Goal: Check status: Check status

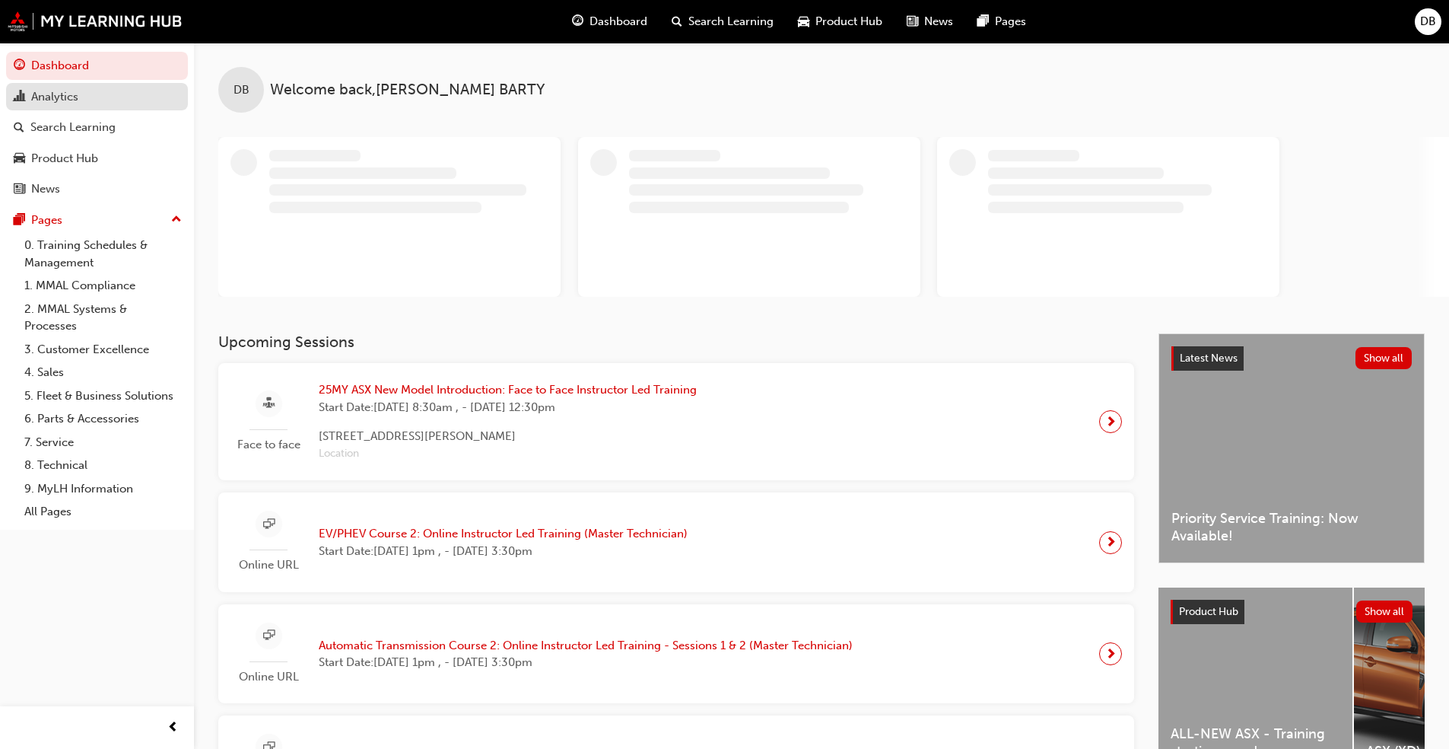
click at [69, 104] on div "Analytics" at bounding box center [54, 96] width 47 height 17
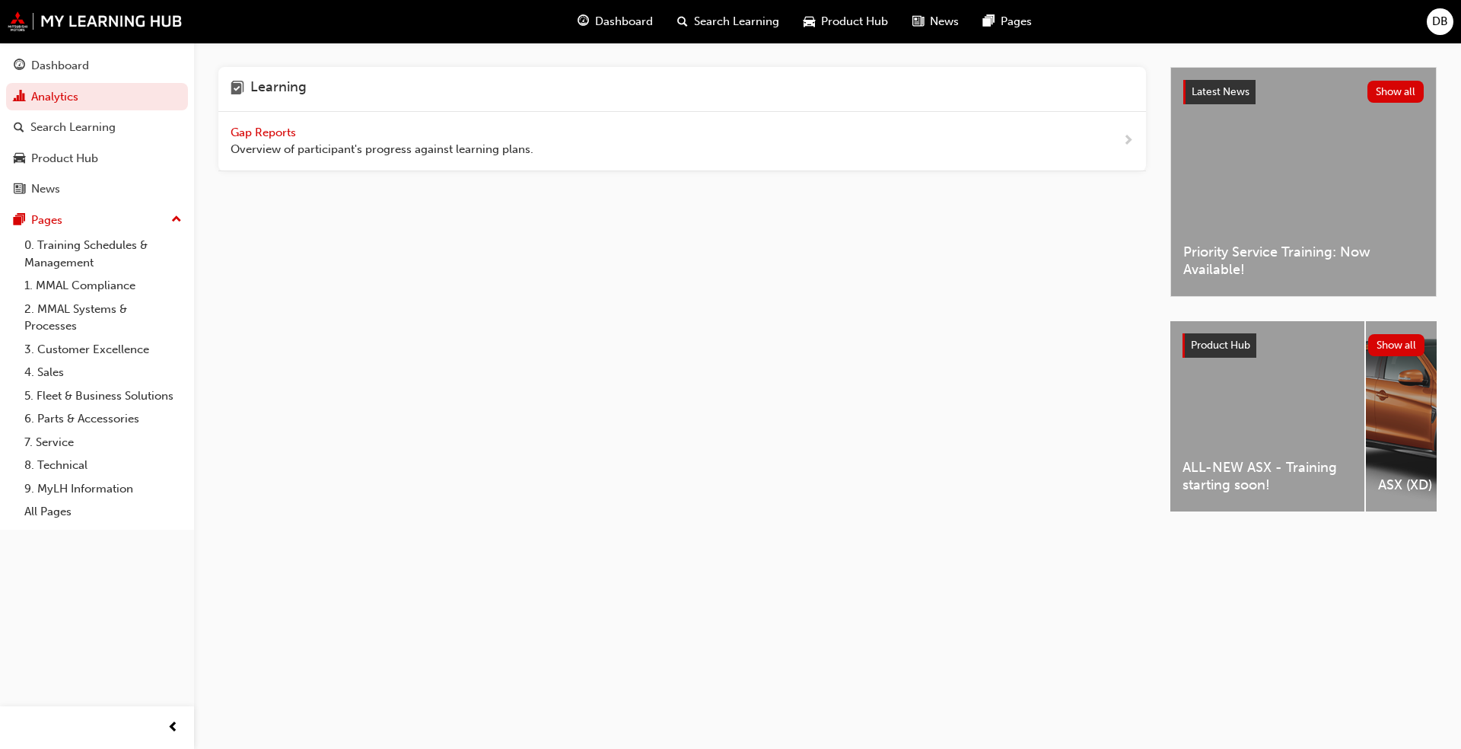
click at [338, 138] on div "Gap Reports Overview of participant's progress against learning plans." at bounding box center [382, 141] width 303 height 34
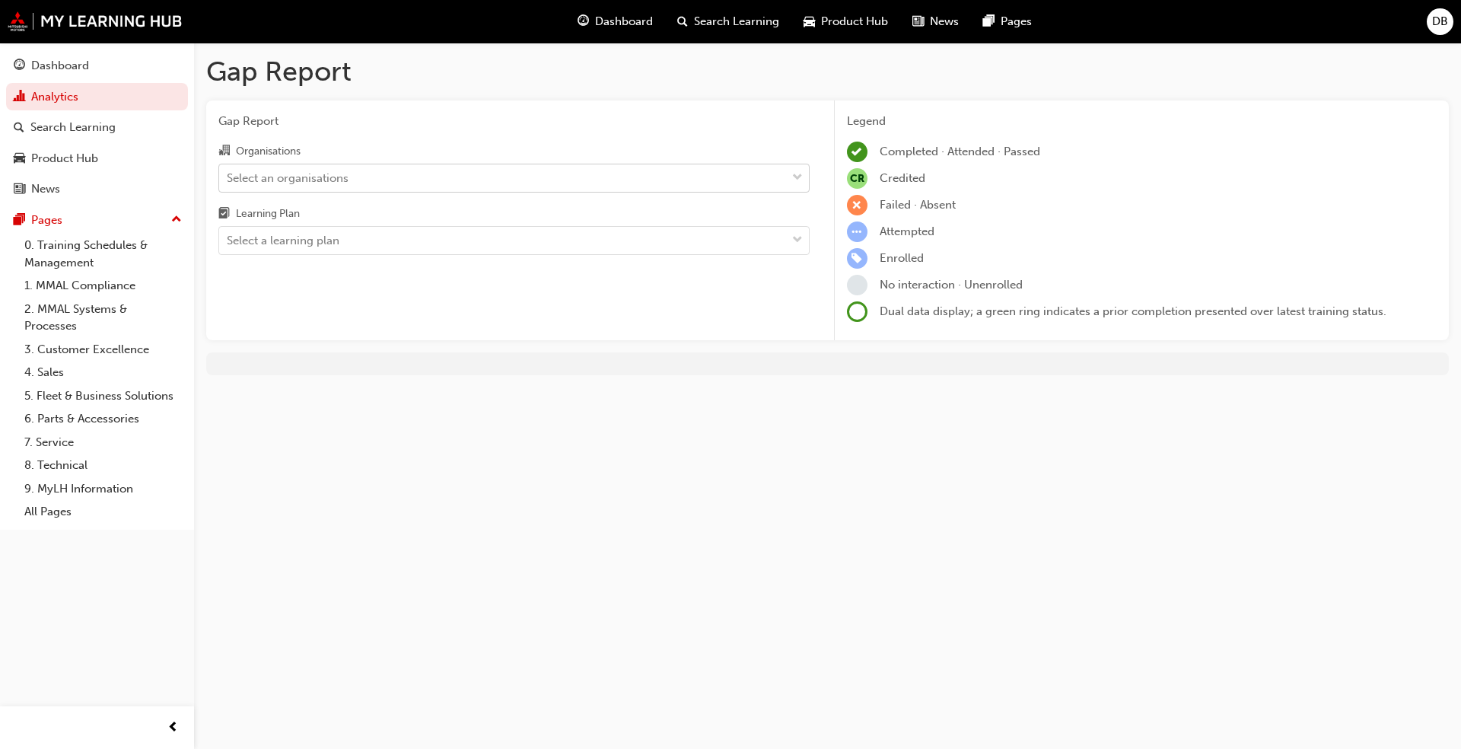
click at [374, 187] on div "Select an organisations" at bounding box center [502, 177] width 567 height 27
click at [228, 183] on input "Organisations Select an organisations" at bounding box center [228, 176] width 2 height 13
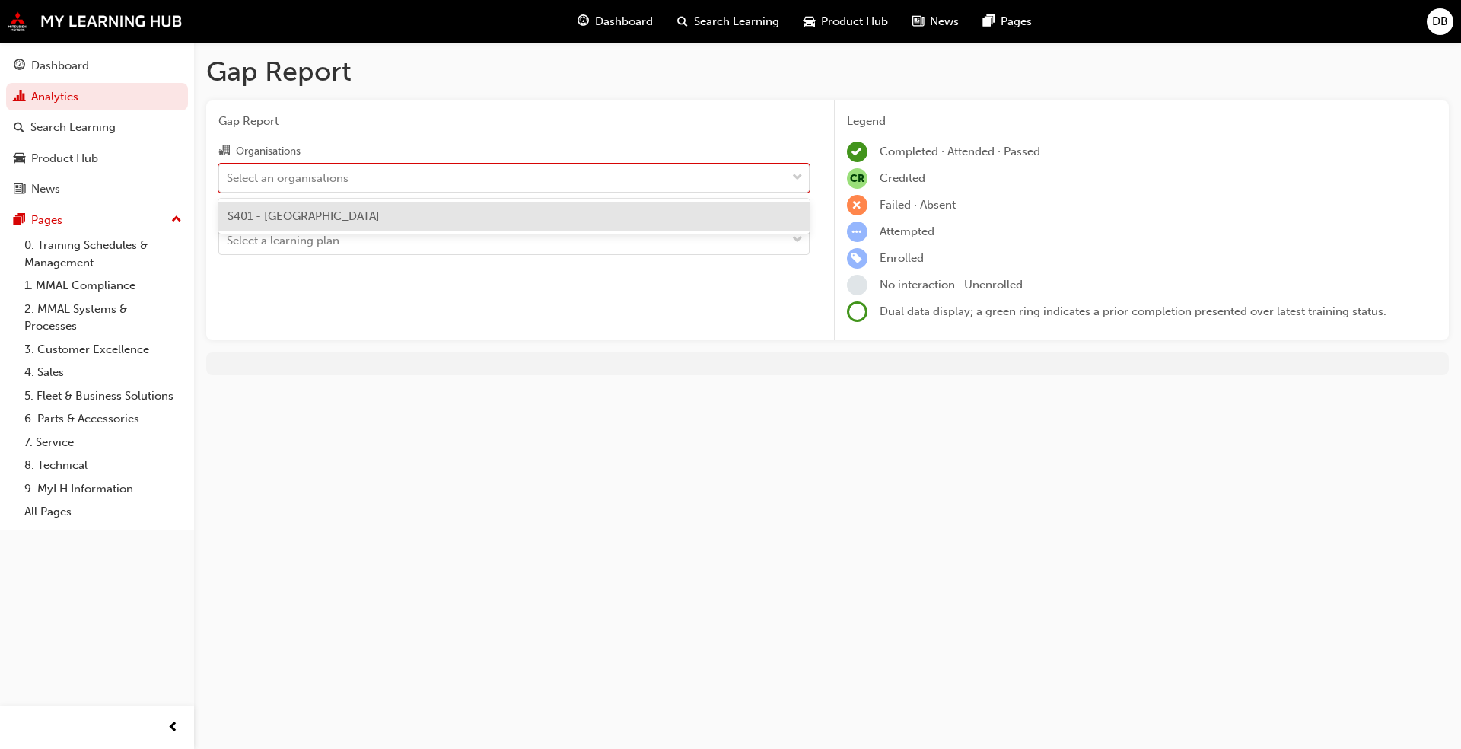
click at [333, 226] on div "S401 - [GEOGRAPHIC_DATA]" at bounding box center [513, 217] width 591 height 30
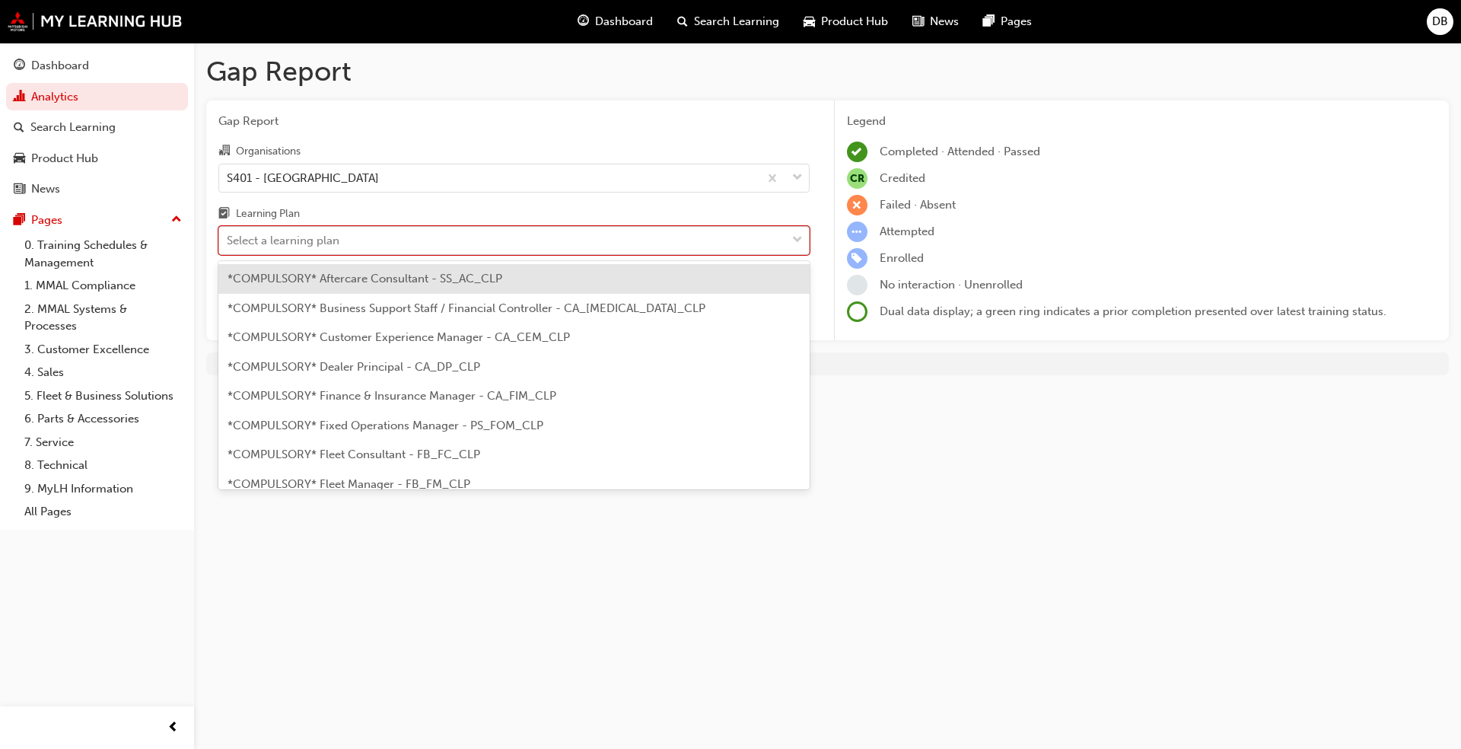
click at [355, 240] on div "Select a learning plan" at bounding box center [502, 240] width 567 height 27
click at [228, 240] on input "Learning Plan option *COMPULSORY* Aftercare Consultant - SS_AC_CLP focused, 1 o…" at bounding box center [228, 240] width 2 height 13
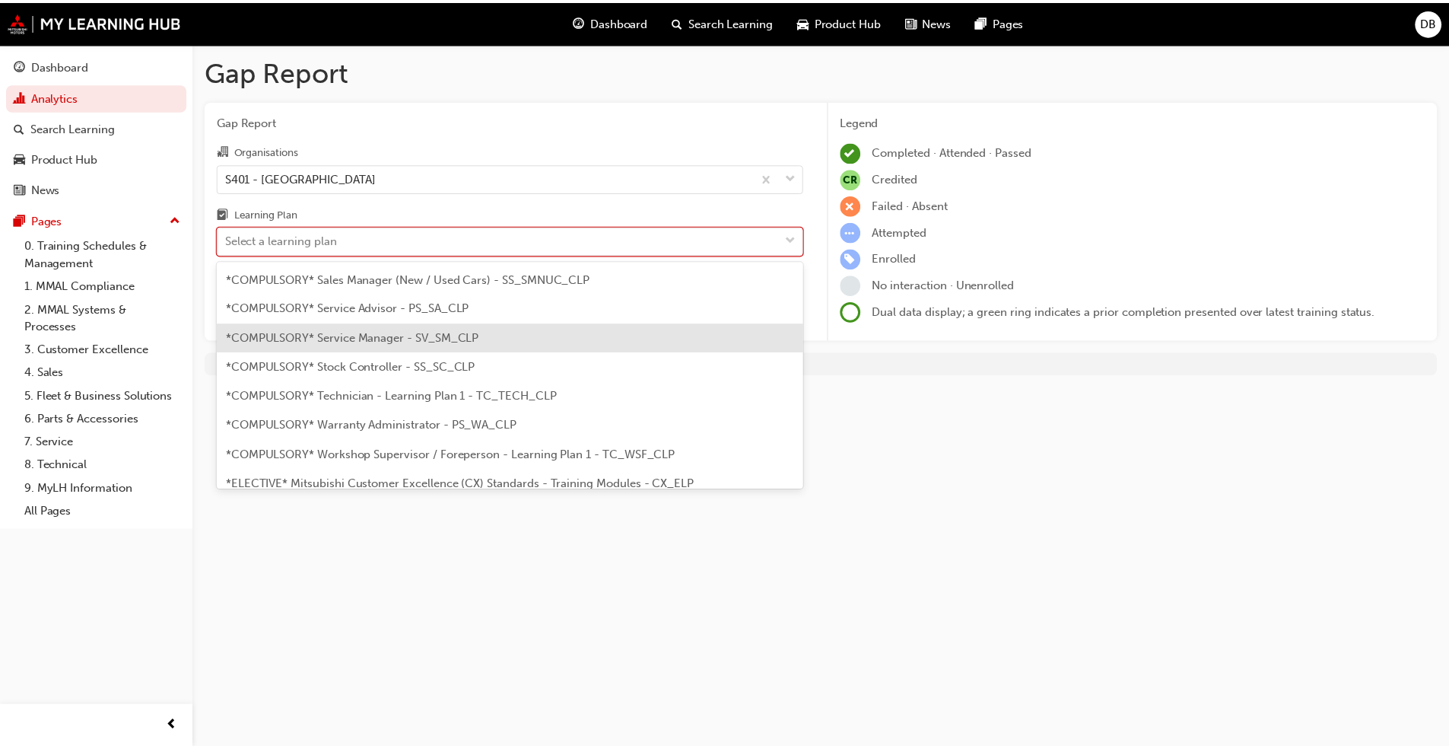
scroll to position [533, 0]
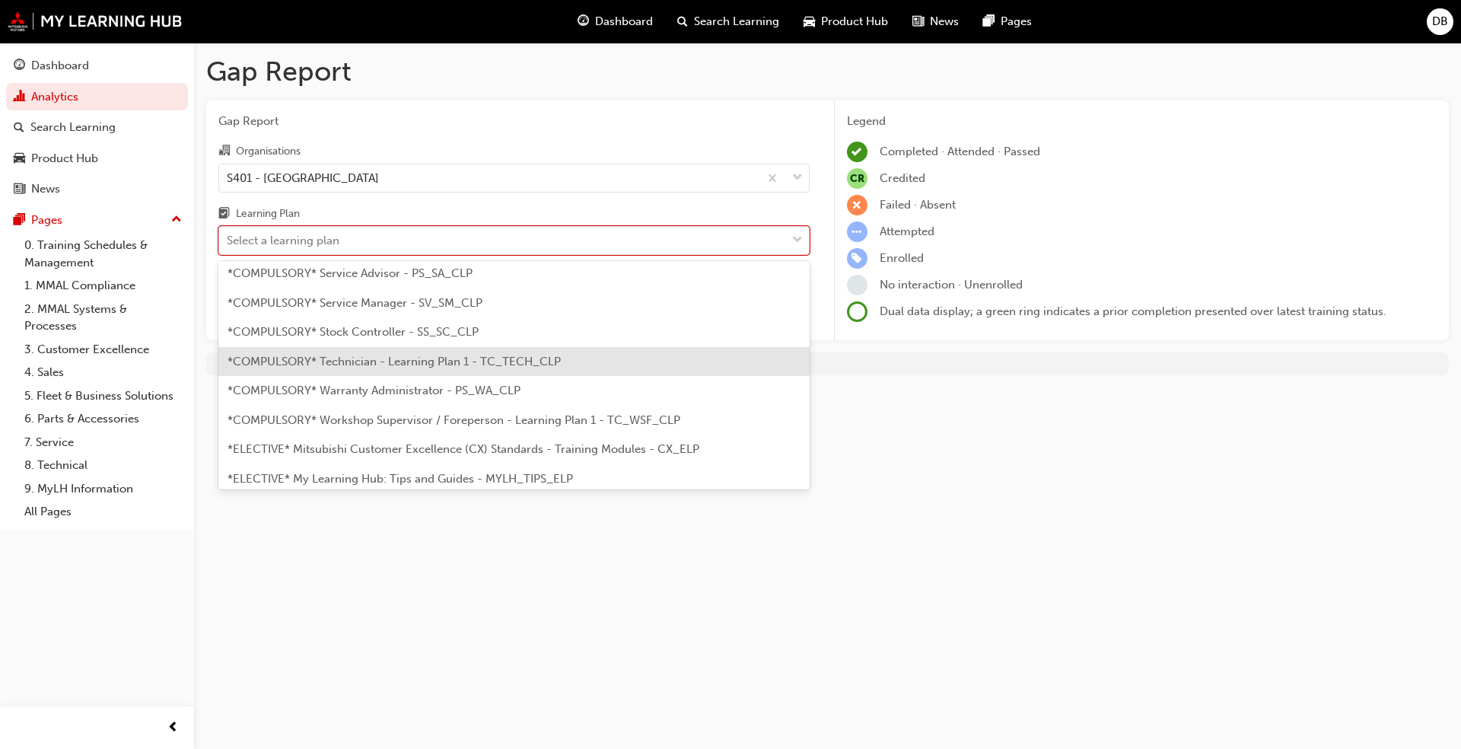
click at [393, 366] on span "*COMPULSORY* Technician - Learning Plan 1 - TC_TECH_CLP" at bounding box center [393, 362] width 333 height 14
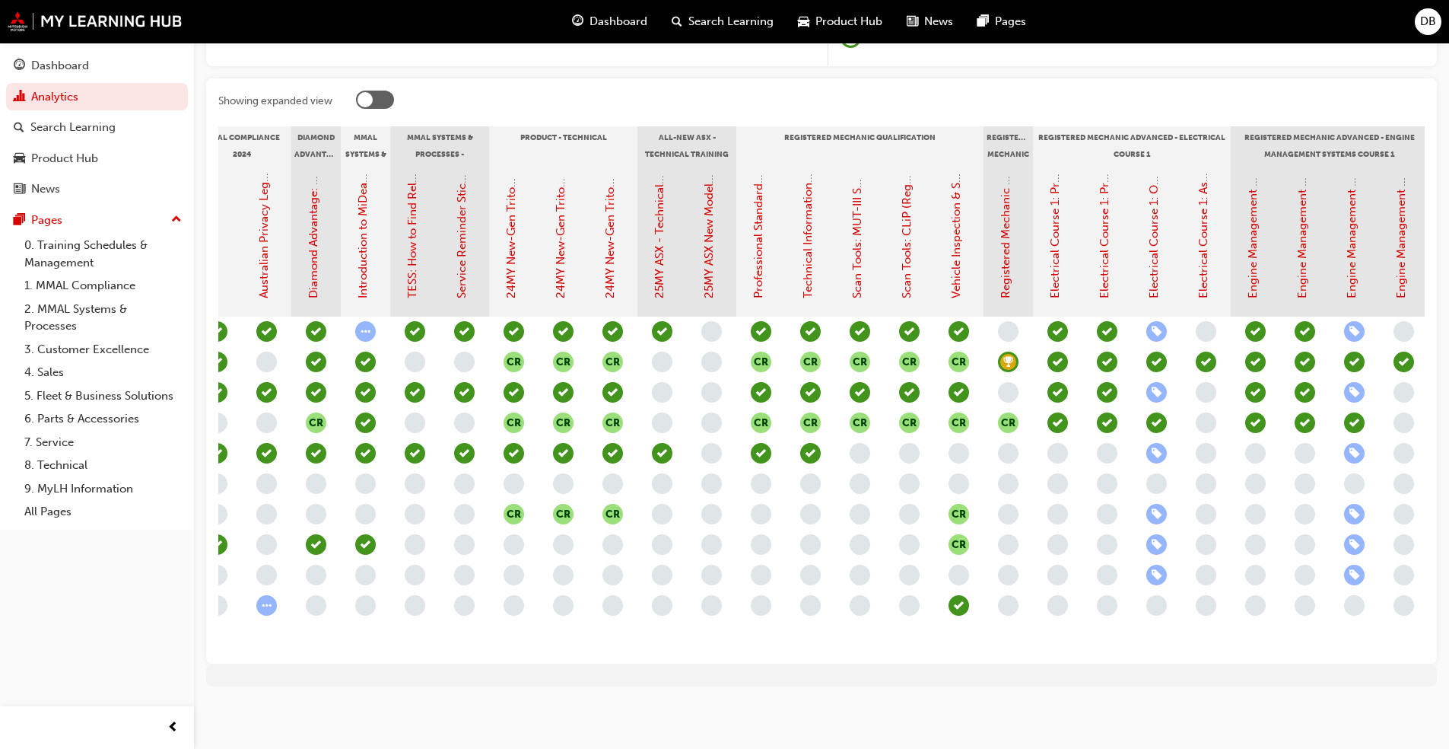
scroll to position [0, 321]
